Goal: Task Accomplishment & Management: Manage account settings

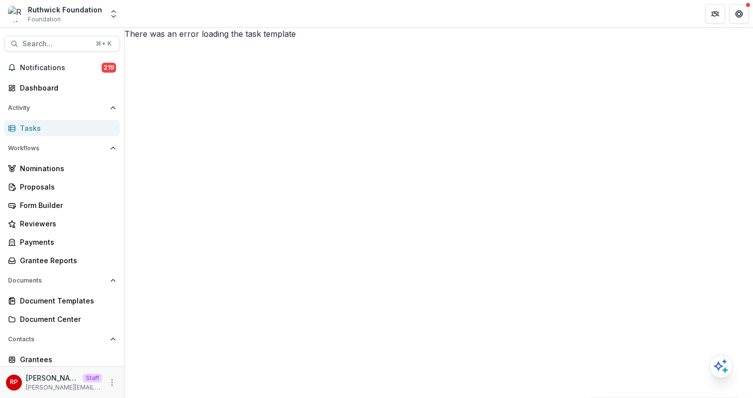
scroll to position [152, 0]
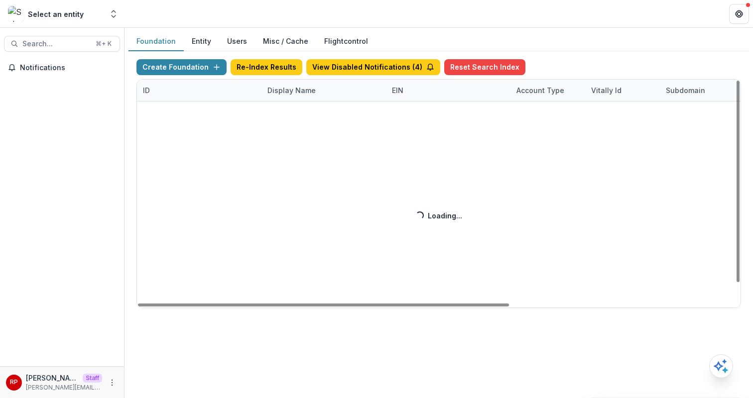
scroll to position [0, 367]
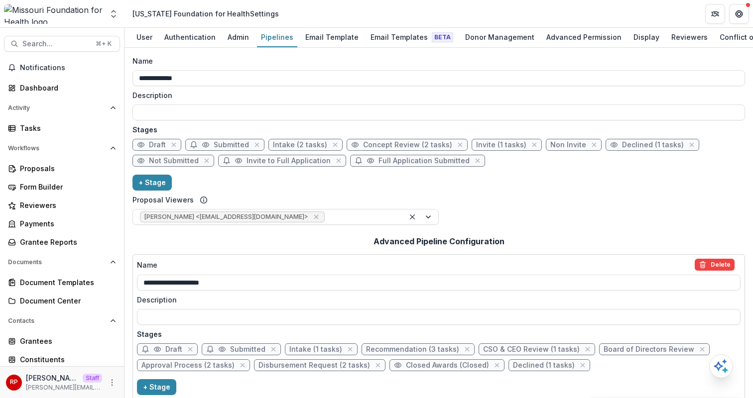
scroll to position [201, 0]
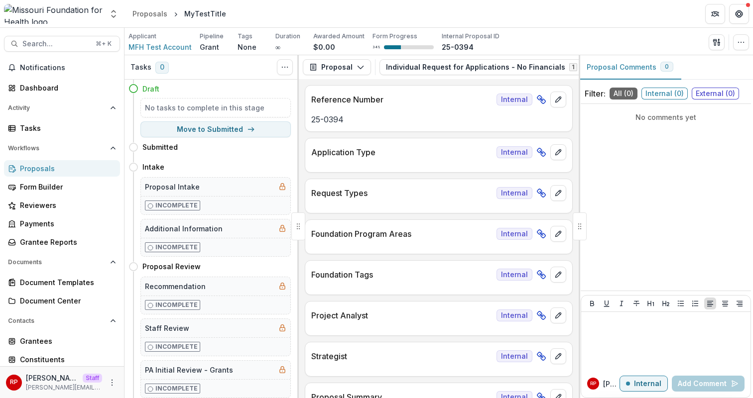
scroll to position [2211, 0]
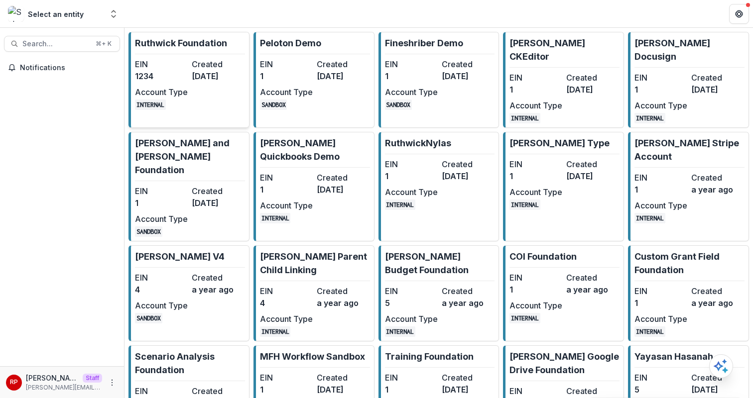
click at [180, 85] on div "EIN 1234 Created [DATE] Account Type INTERNAL" at bounding box center [190, 84] width 110 height 52
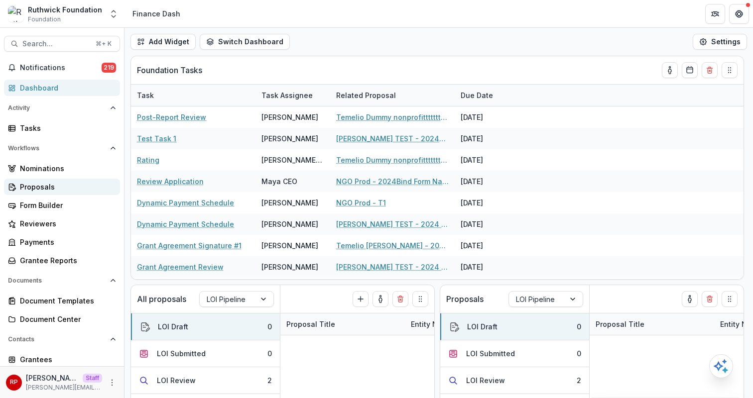
click at [76, 187] on div "Proposals" at bounding box center [66, 187] width 92 height 10
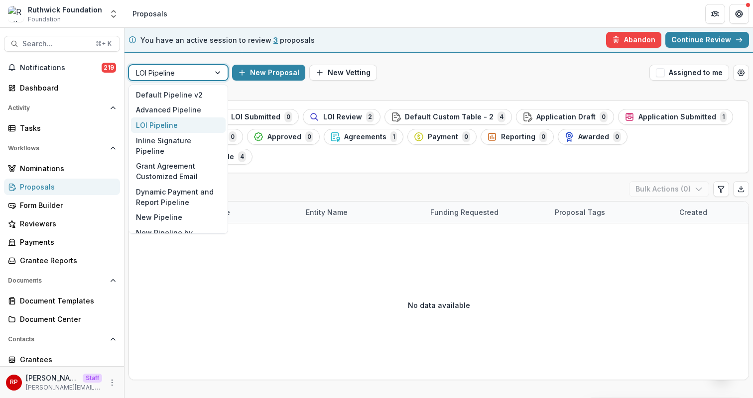
click at [208, 70] on div "LOI Pipeline" at bounding box center [169, 73] width 81 height 14
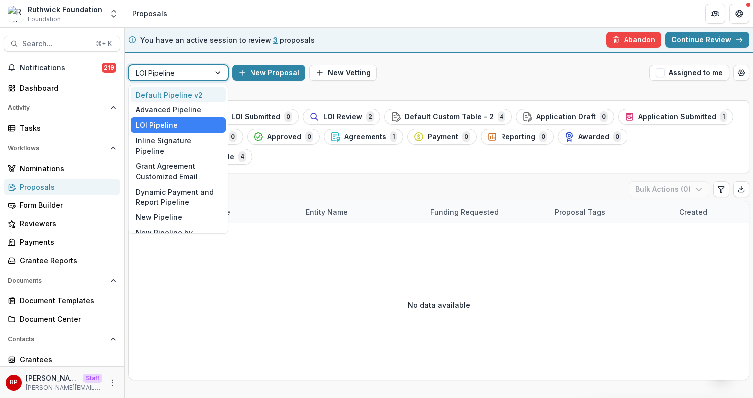
click at [209, 93] on div "Default Pipeline v2" at bounding box center [178, 94] width 95 height 15
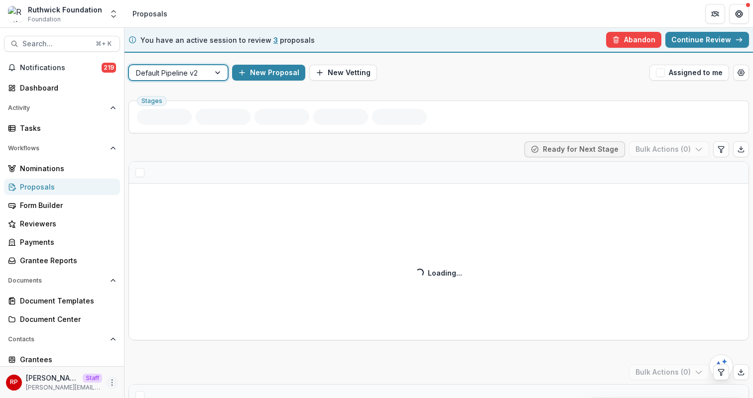
click at [108, 383] on icon "More" at bounding box center [112, 383] width 8 height 8
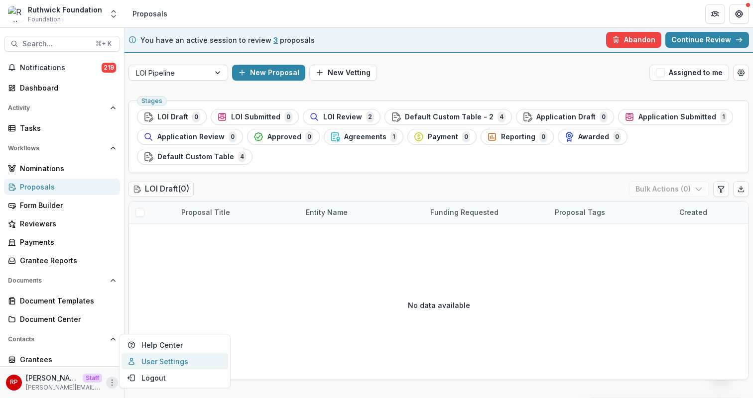
click at [161, 360] on link "User Settings" at bounding box center [174, 361] width 107 height 16
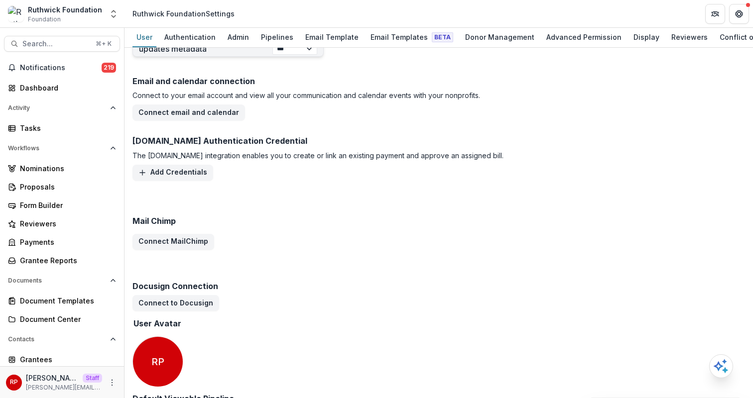
scroll to position [547, 0]
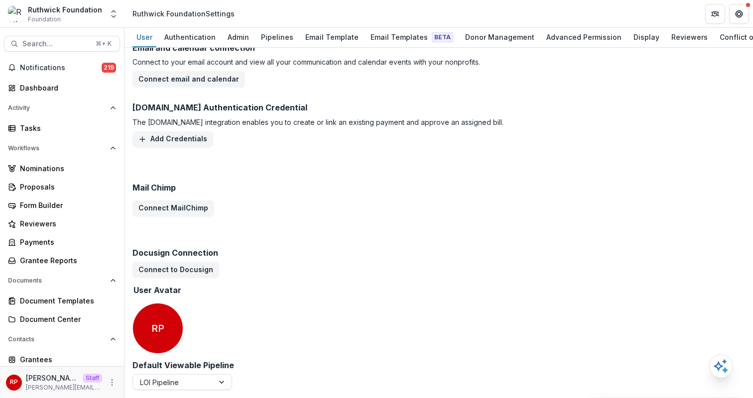
click at [204, 393] on div "**********" at bounding box center [438, 223] width 628 height 350
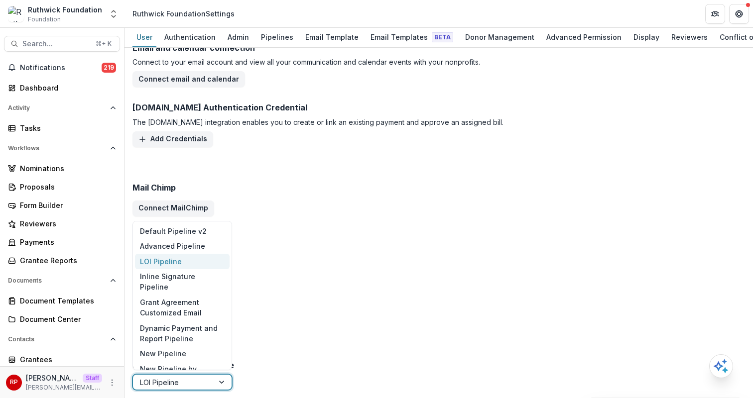
click at [215, 383] on div at bounding box center [223, 382] width 18 height 15
click at [210, 229] on div "Default Pipeline v2" at bounding box center [182, 230] width 95 height 15
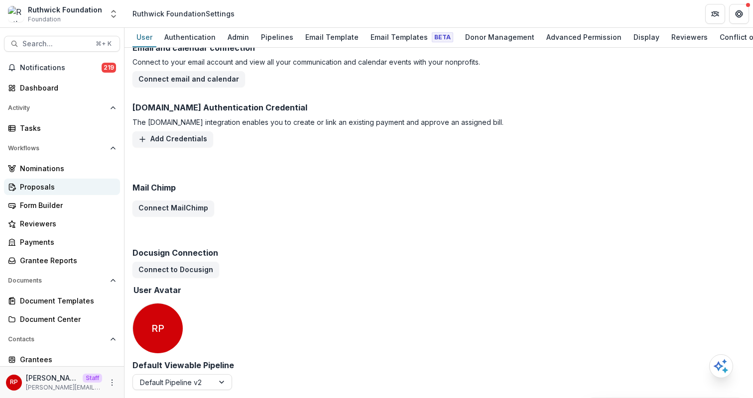
click at [60, 185] on div "Proposals" at bounding box center [66, 187] width 92 height 10
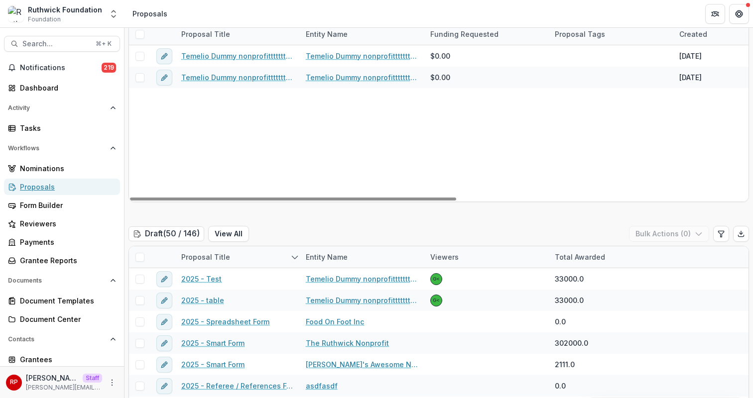
scroll to position [195, 0]
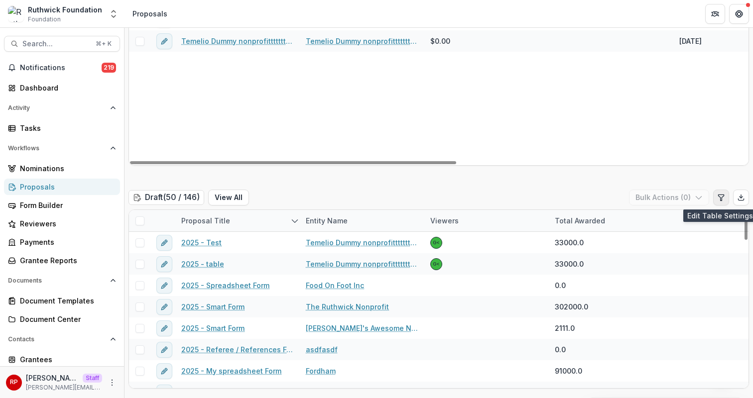
click at [721, 198] on icon "Edit table settings" at bounding box center [721, 198] width 8 height 8
select select "******"
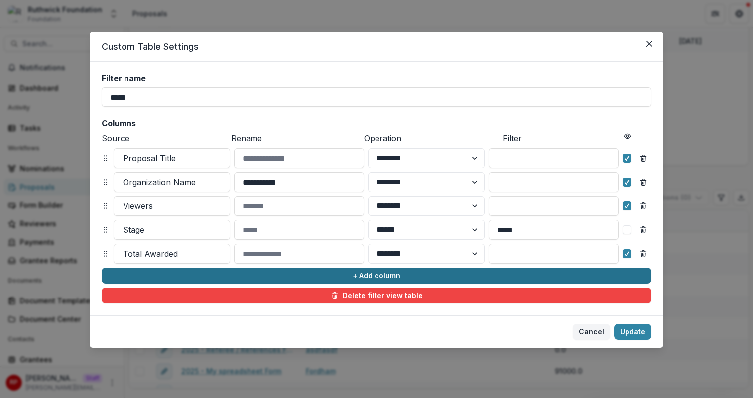
click at [302, 275] on button "+ Add column" at bounding box center [377, 276] width 550 height 16
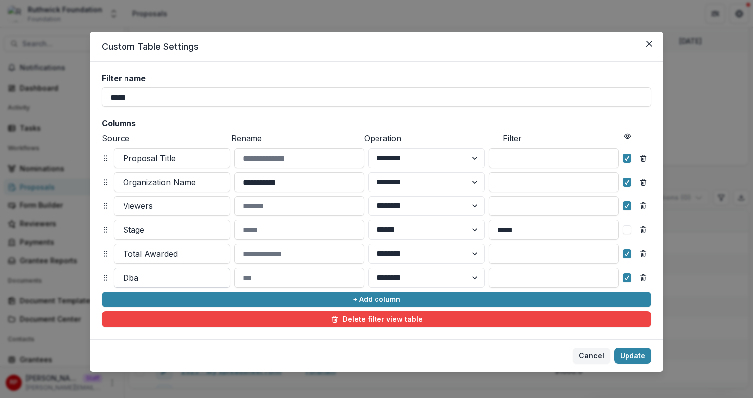
click at [173, 275] on div at bounding box center [172, 278] width 98 height 14
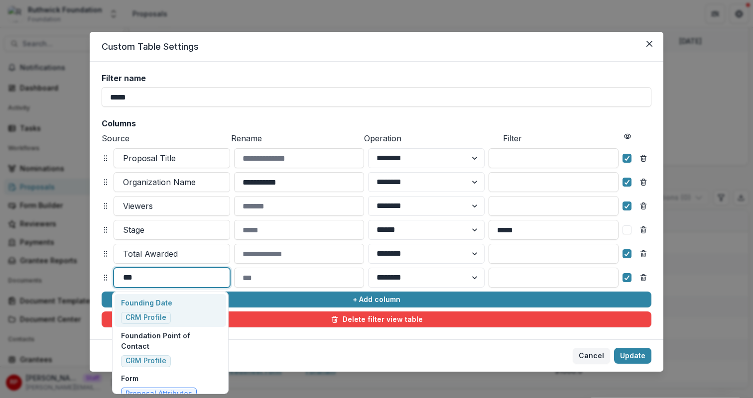
type input "****"
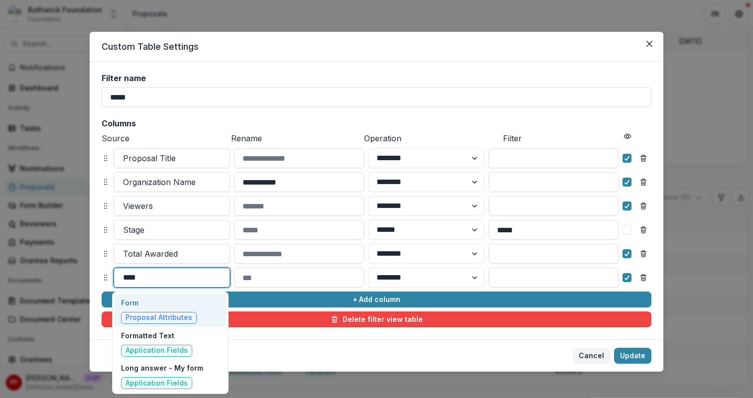
click at [178, 302] on p "Form" at bounding box center [159, 303] width 76 height 10
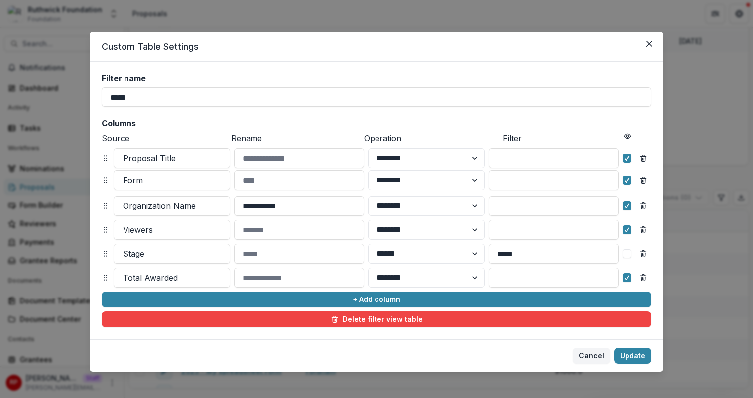
drag, startPoint x: 102, startPoint y: 275, endPoint x: 102, endPoint y: 179, distance: 96.1
click at [102, 179] on icon at bounding box center [106, 180] width 8 height 8
select select "******"
click at [635, 357] on button "Update" at bounding box center [632, 356] width 37 height 16
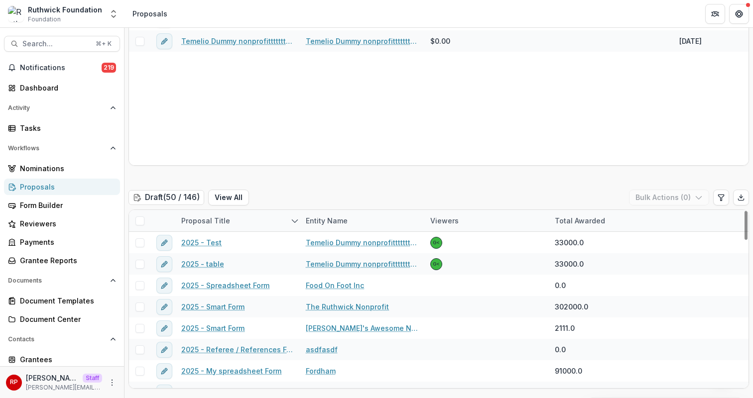
click at [384, 201] on div "Draft ( 50 / 146 ) View All Bulk Actions ( 0 )" at bounding box center [438, 200] width 620 height 20
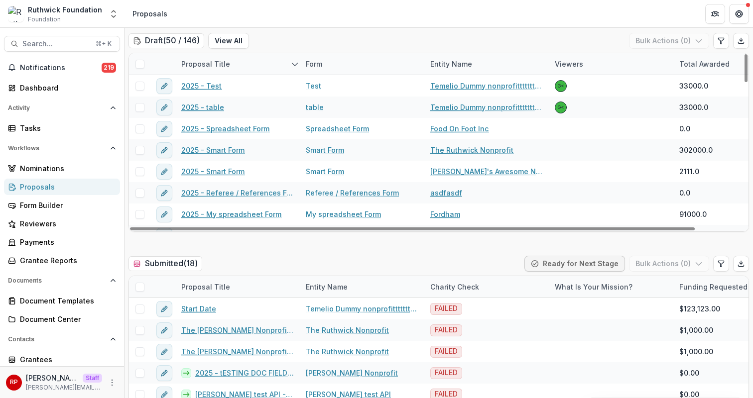
scroll to position [361, 0]
